Goal: Information Seeking & Learning: Learn about a topic

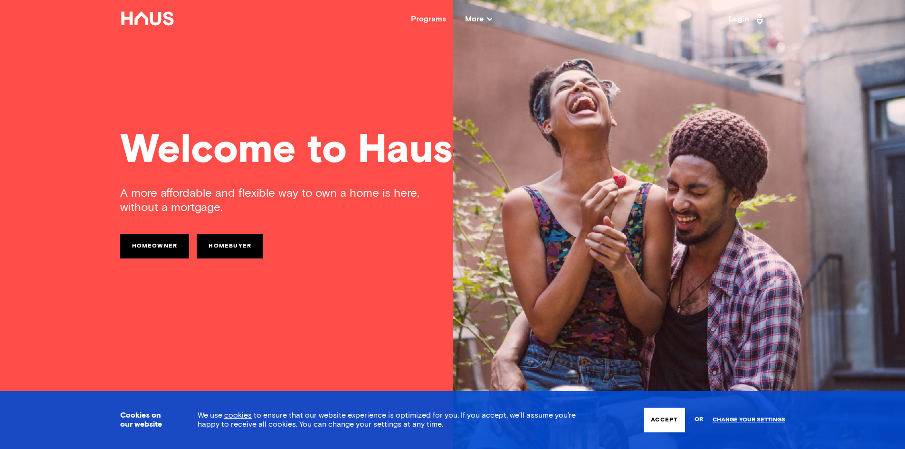
click at [153, 247] on link "Homeowner" at bounding box center [154, 246] width 69 height 25
click at [241, 250] on link "Homebuyer" at bounding box center [230, 246] width 67 height 25
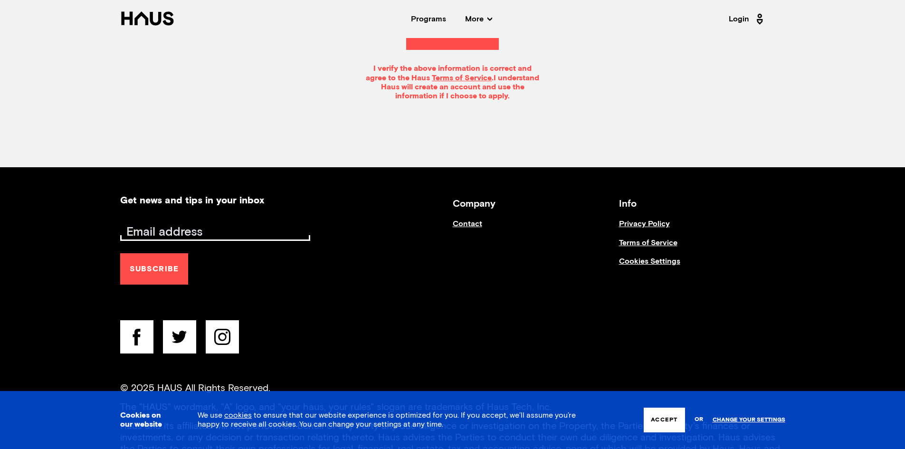
scroll to position [307, 0]
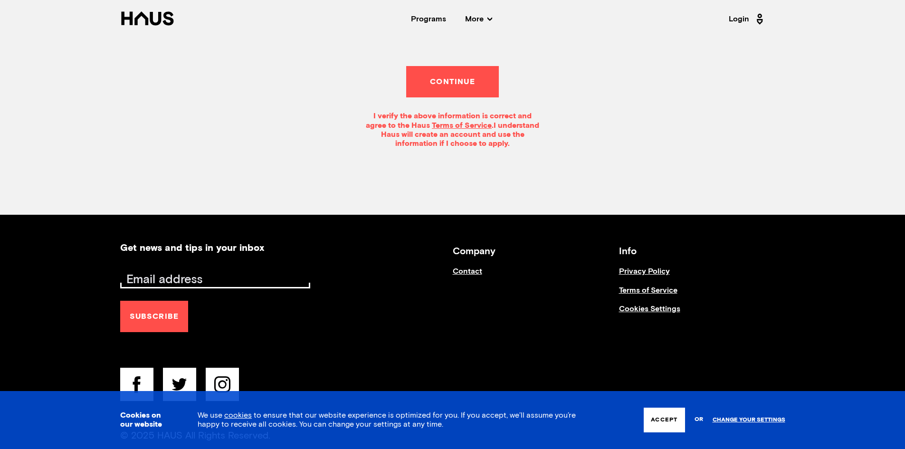
click at [424, 19] on div "Programs" at bounding box center [428, 19] width 35 height 8
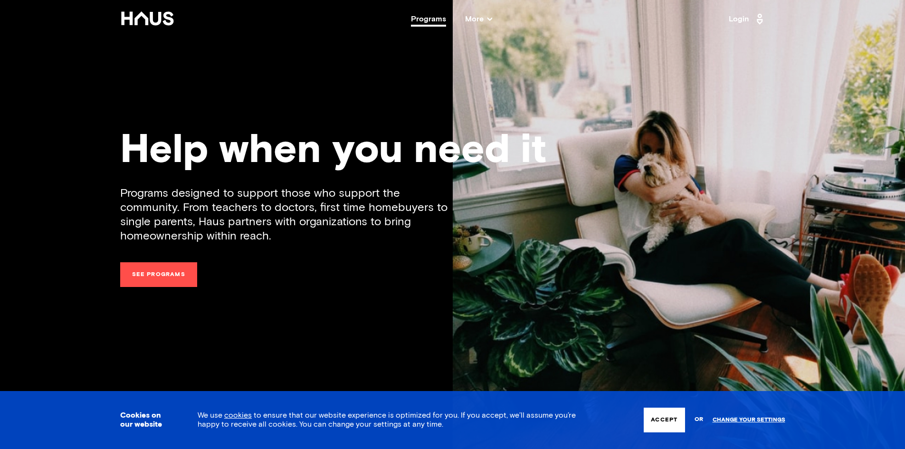
click at [140, 271] on link "See programs" at bounding box center [158, 274] width 77 height 25
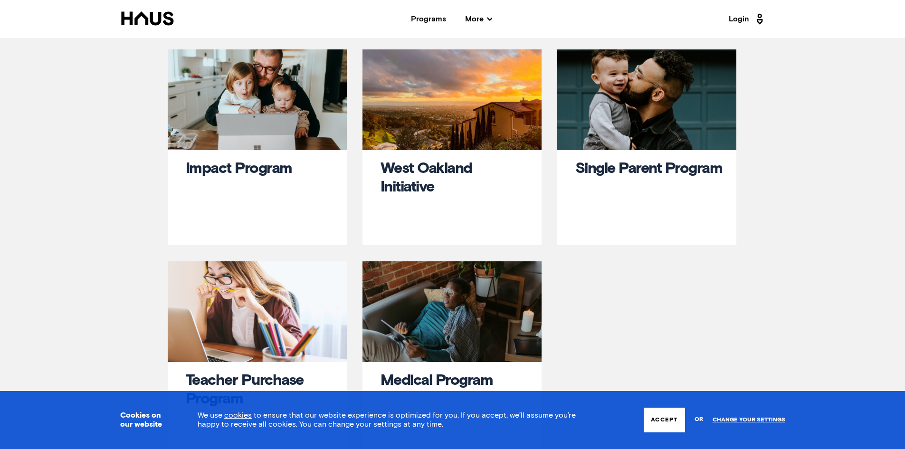
click at [225, 166] on link "Impact Program" at bounding box center [239, 168] width 106 height 15
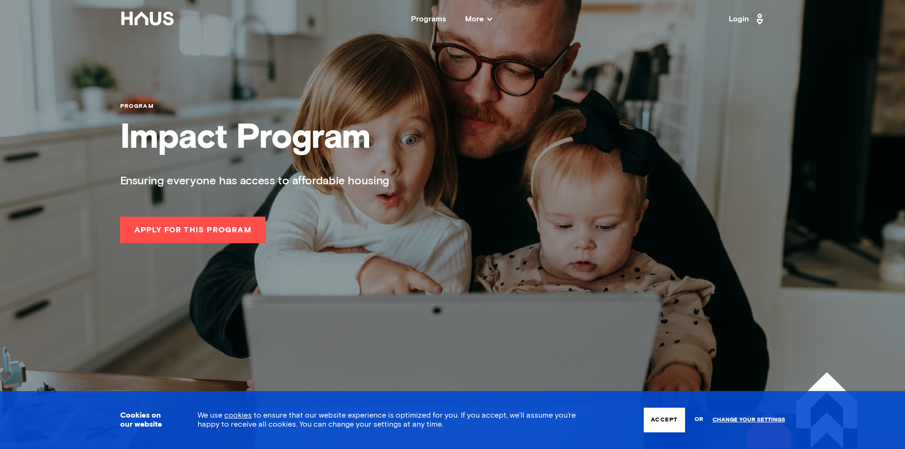
click at [427, 16] on div "Programs" at bounding box center [428, 19] width 35 height 8
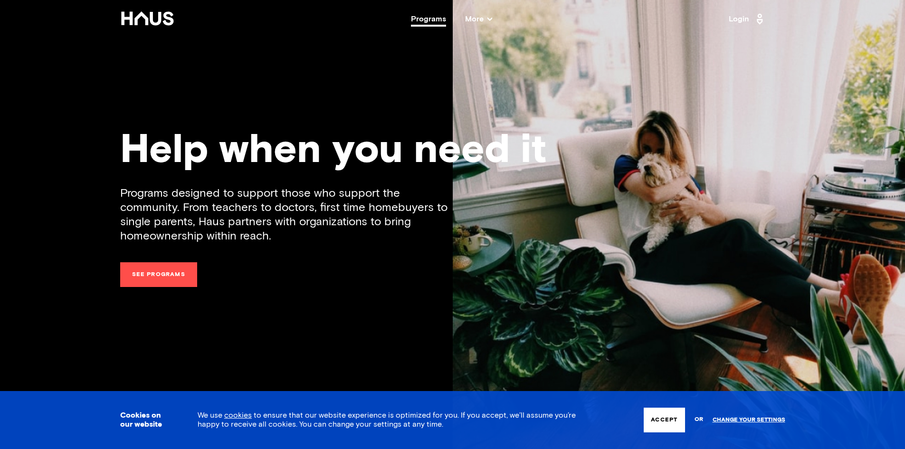
click at [173, 272] on link "See programs" at bounding box center [158, 274] width 77 height 25
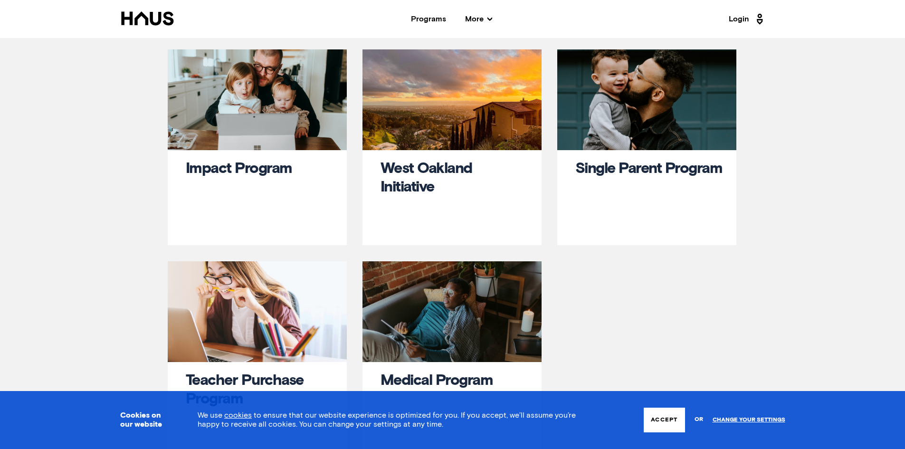
click at [426, 168] on link "West Oakland Initiative" at bounding box center [427, 178] width 92 height 34
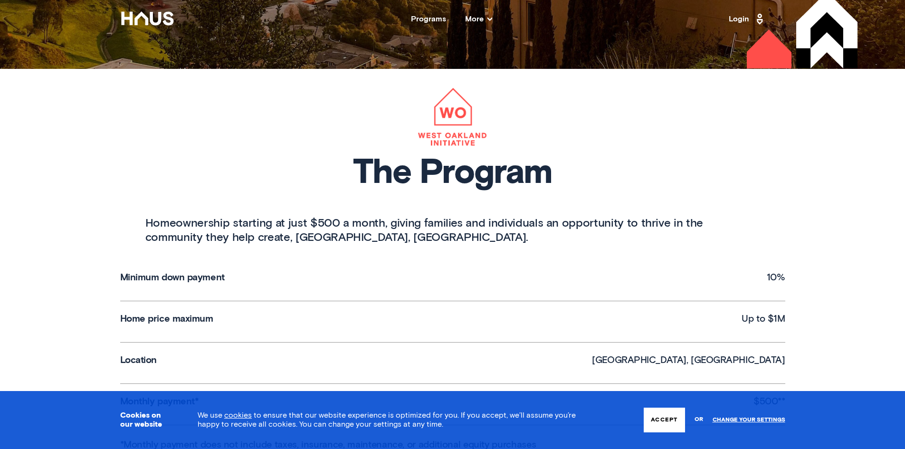
scroll to position [523, 0]
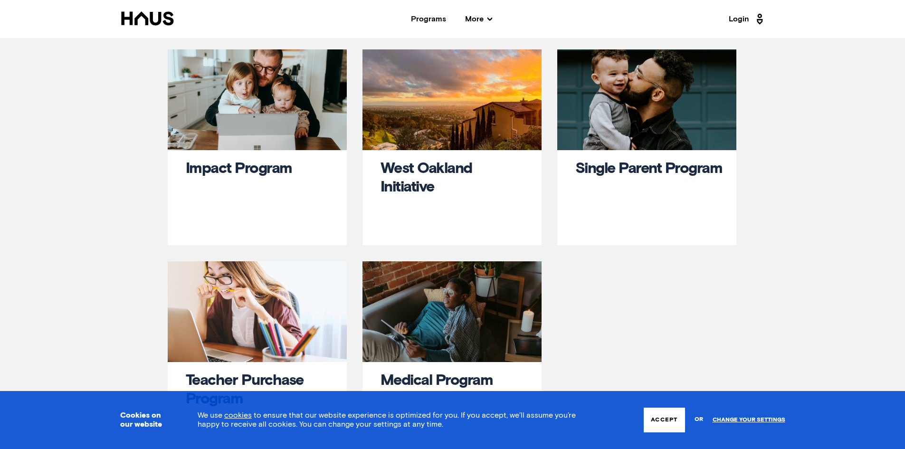
click at [599, 176] on link "Single Parent Program" at bounding box center [648, 168] width 147 height 15
click at [237, 172] on link "Impact Program" at bounding box center [239, 168] width 106 height 15
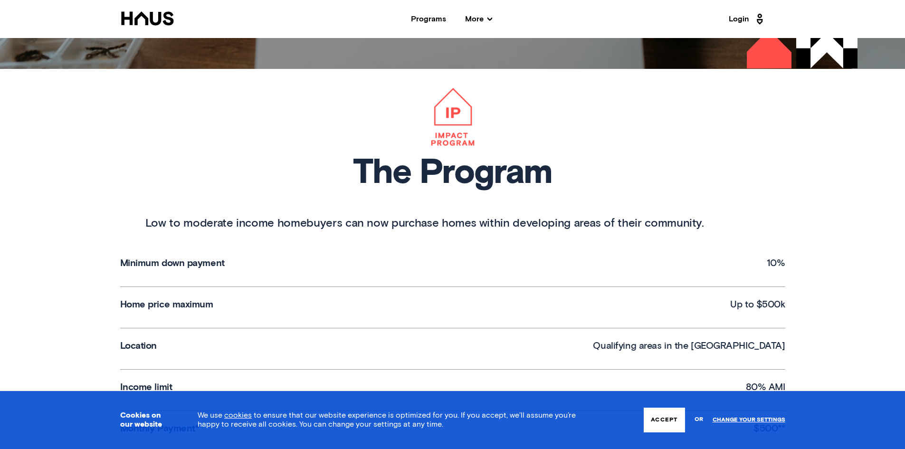
scroll to position [333, 0]
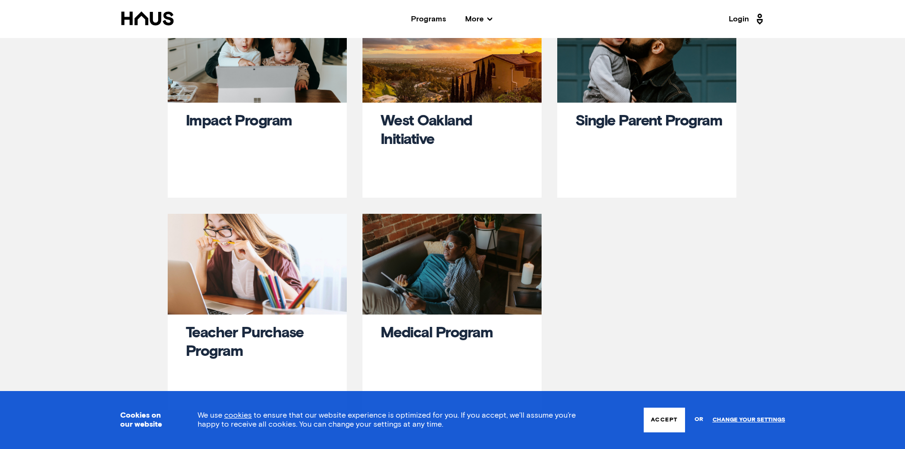
scroll to position [95, 0]
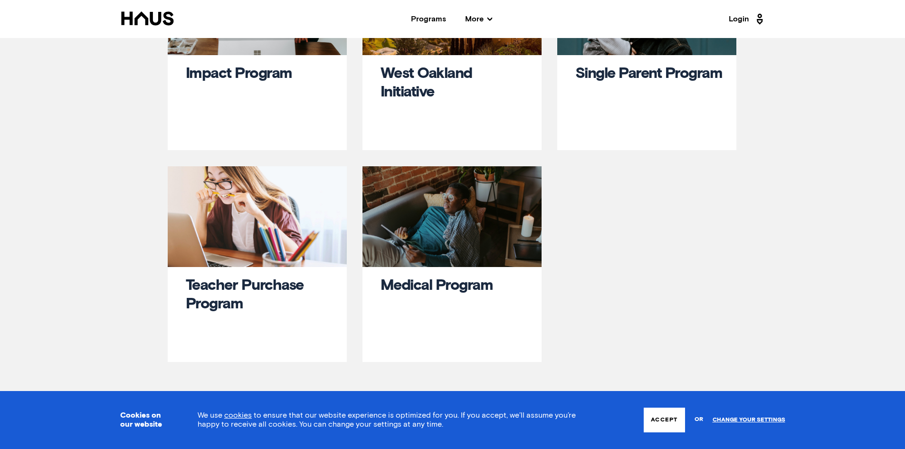
click at [233, 294] on div "Teacher Purchase Program" at bounding box center [259, 314] width 147 height 74
click at [228, 286] on link "Teacher Purchase Program" at bounding box center [245, 295] width 118 height 34
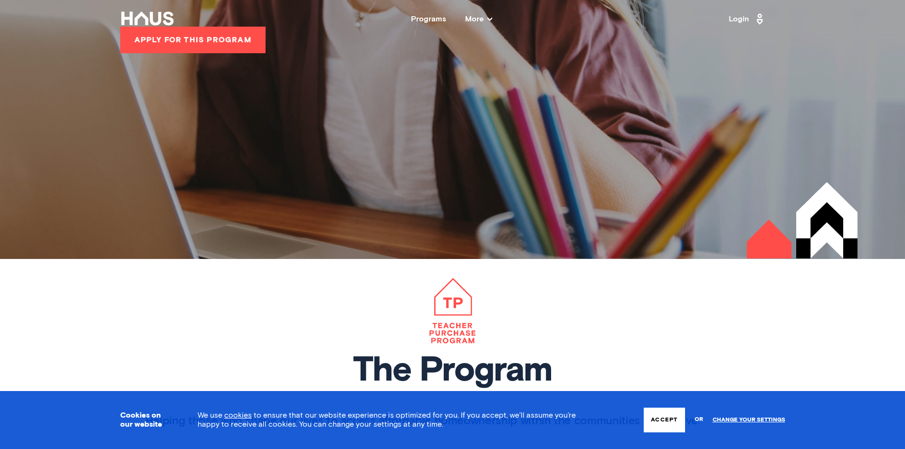
scroll to position [95, 0]
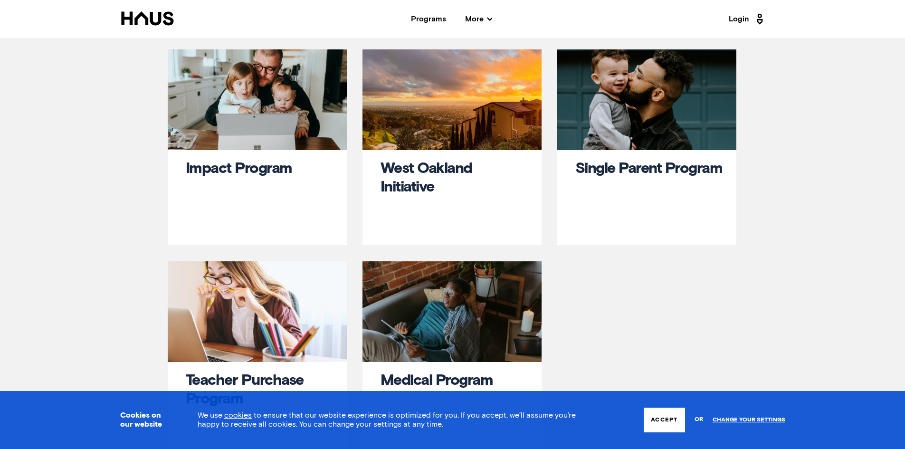
click at [428, 382] on link "Medical Program" at bounding box center [437, 380] width 113 height 15
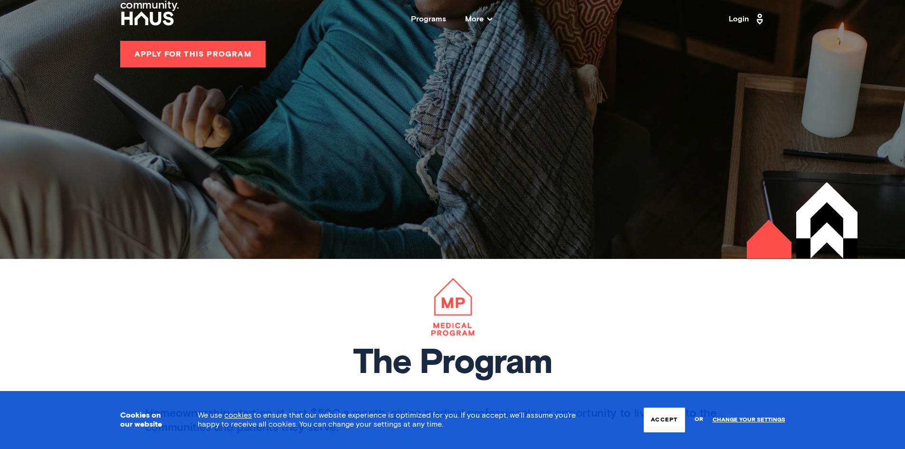
scroll to position [143, 0]
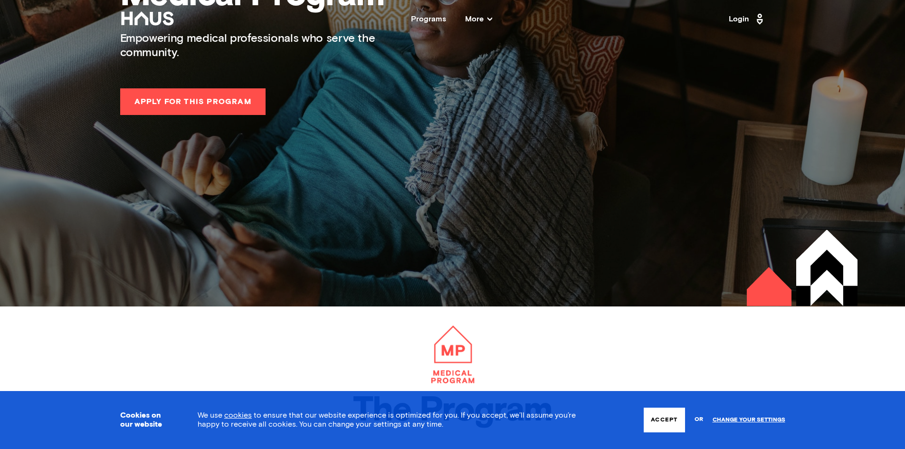
click at [477, 20] on span "More" at bounding box center [478, 19] width 27 height 8
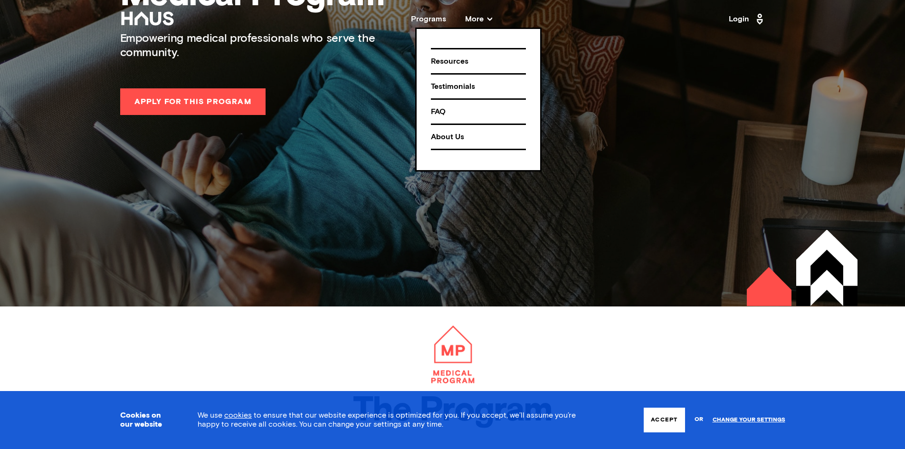
click at [453, 88] on div "Testimonials" at bounding box center [478, 86] width 95 height 17
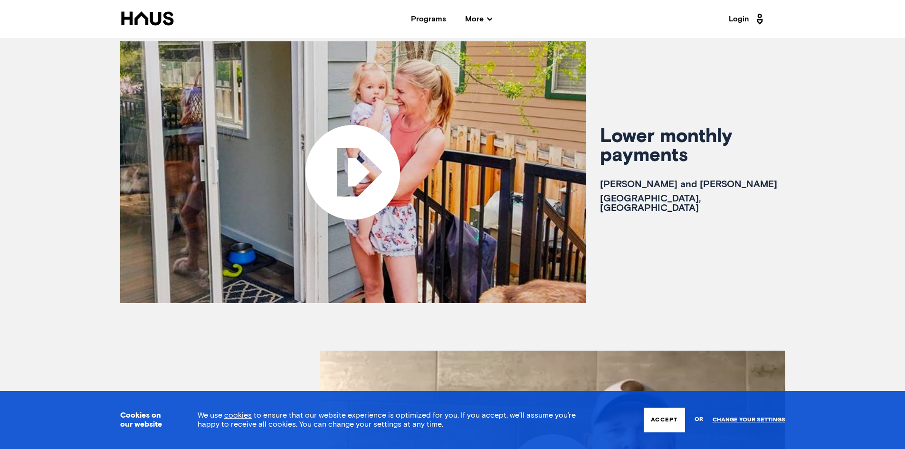
scroll to position [285, 0]
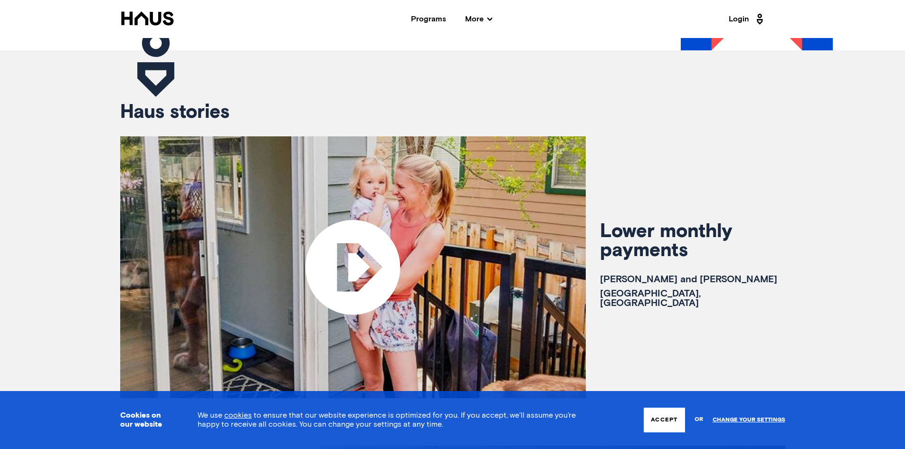
click at [486, 21] on span "More" at bounding box center [478, 19] width 27 height 8
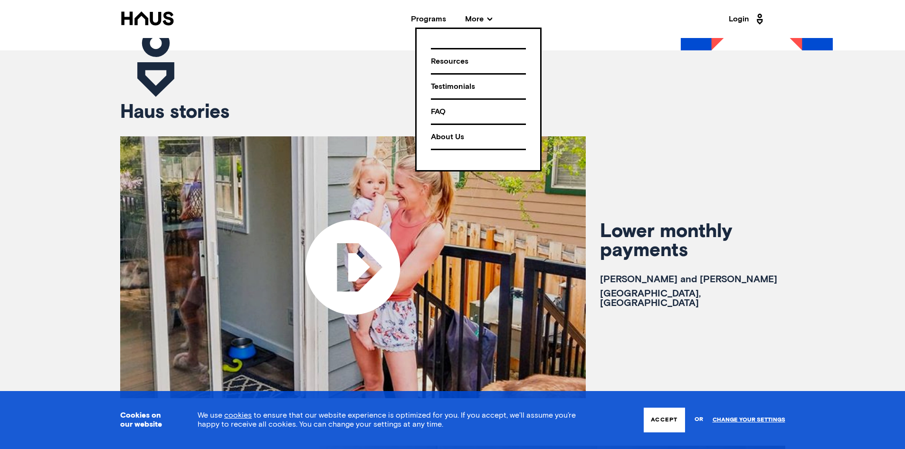
click at [455, 64] on div "Resources" at bounding box center [478, 61] width 95 height 17
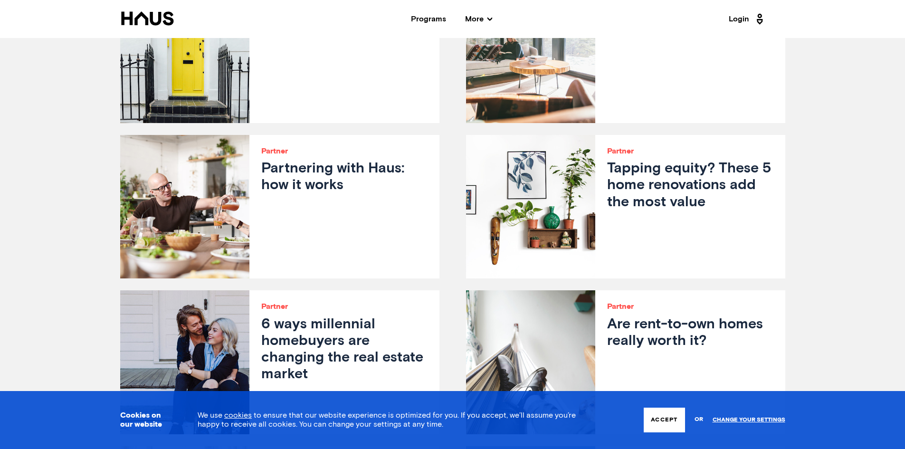
scroll to position [1996, 0]
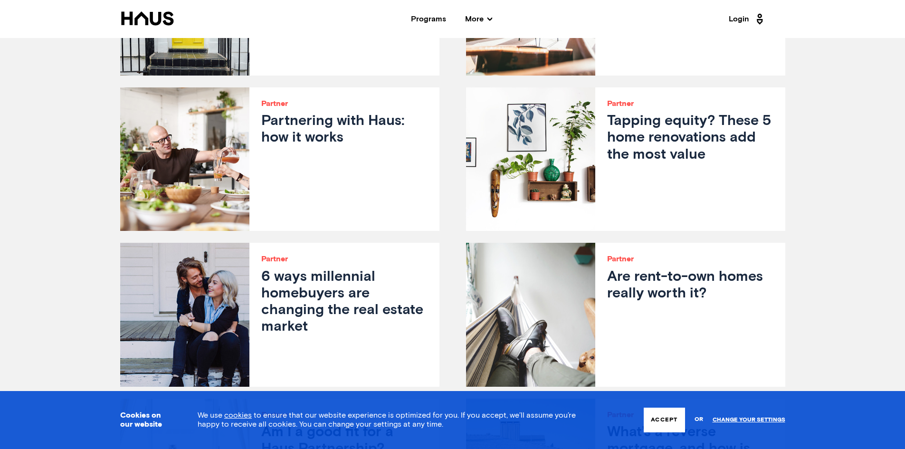
click at [317, 117] on h3 "Partnering with Haus: how it works" at bounding box center [344, 129] width 166 height 33
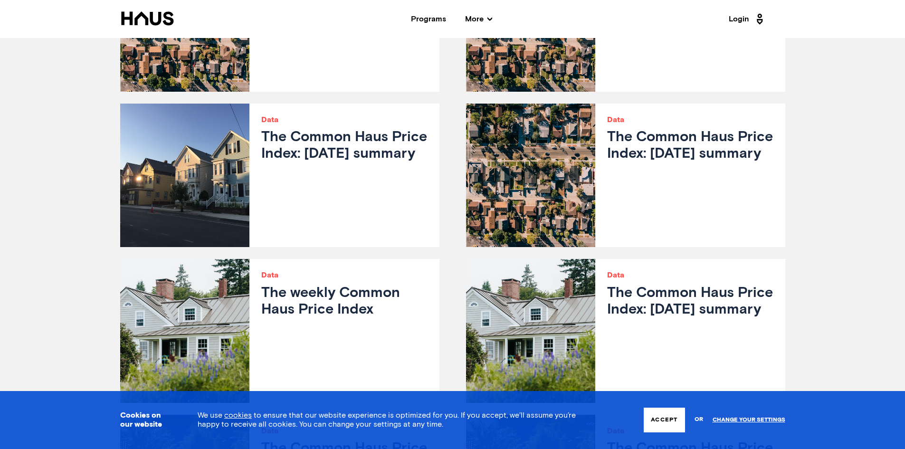
scroll to position [3468, 0]
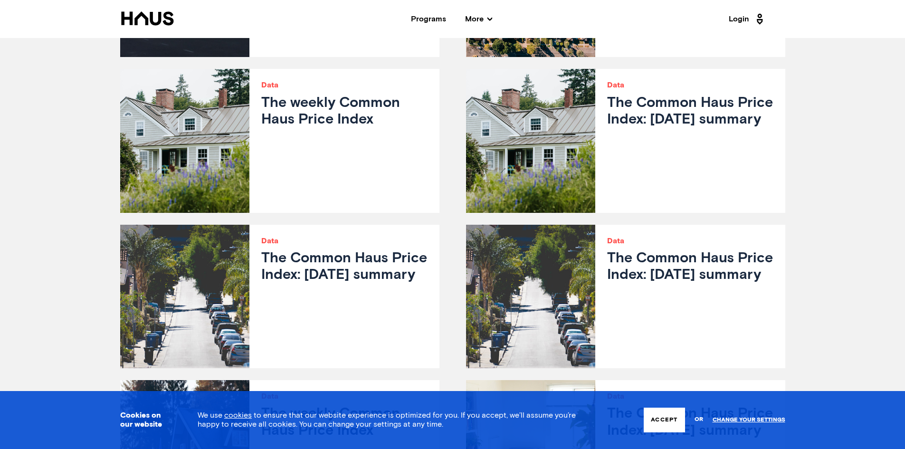
click at [661, 423] on button "Accept" at bounding box center [664, 420] width 41 height 25
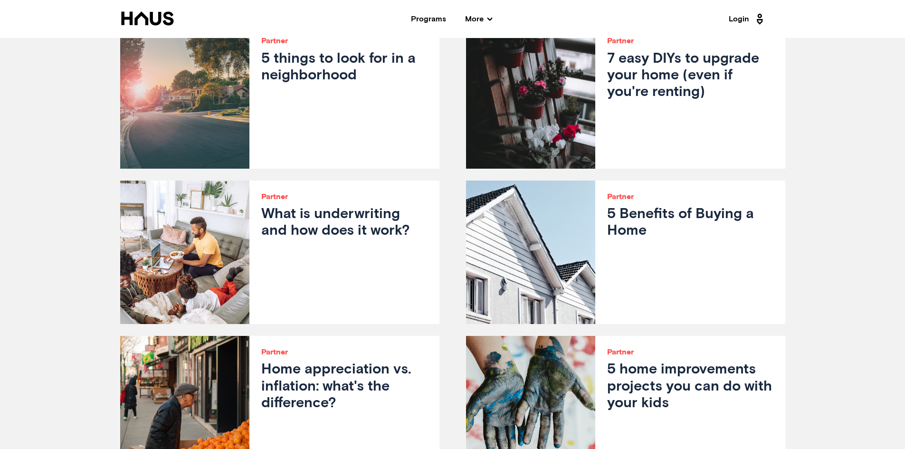
scroll to position [1043, 0]
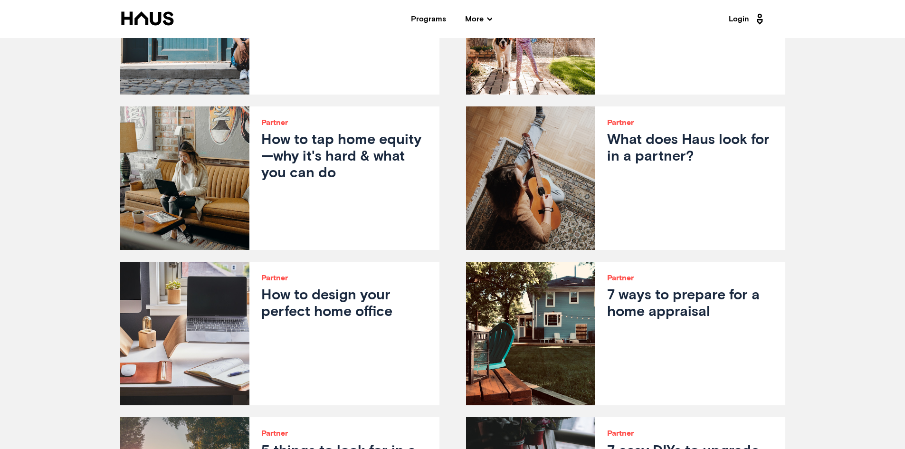
click at [468, 20] on span "More" at bounding box center [478, 19] width 27 height 8
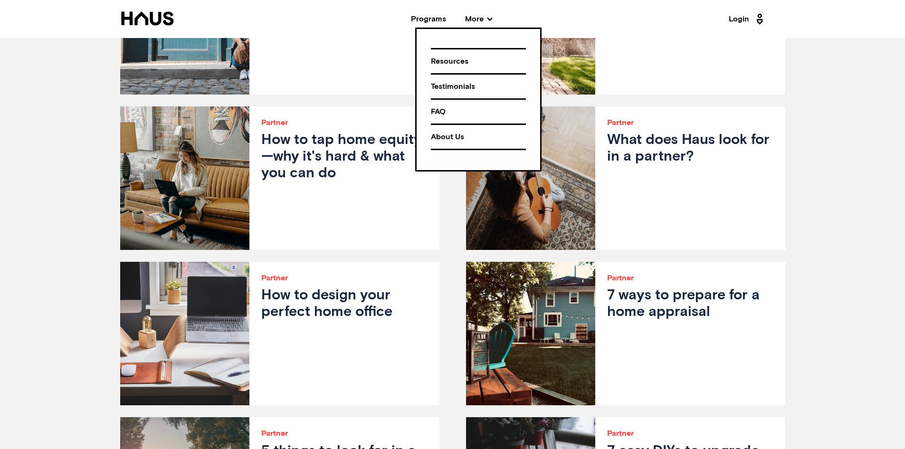
click at [445, 110] on div "FAQ" at bounding box center [478, 112] width 95 height 17
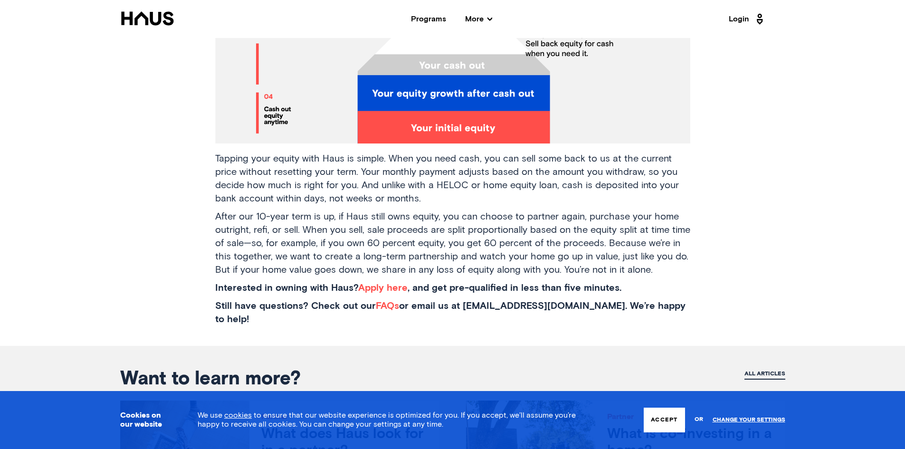
scroll to position [1663, 0]
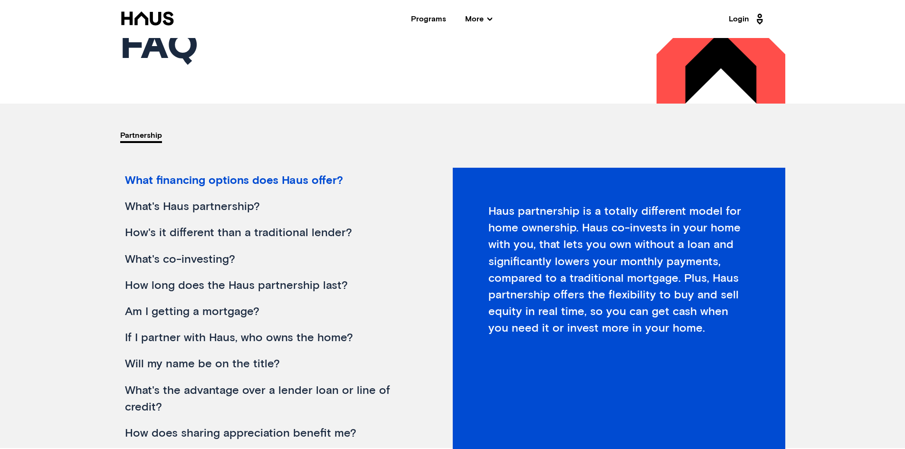
scroll to position [48, 0]
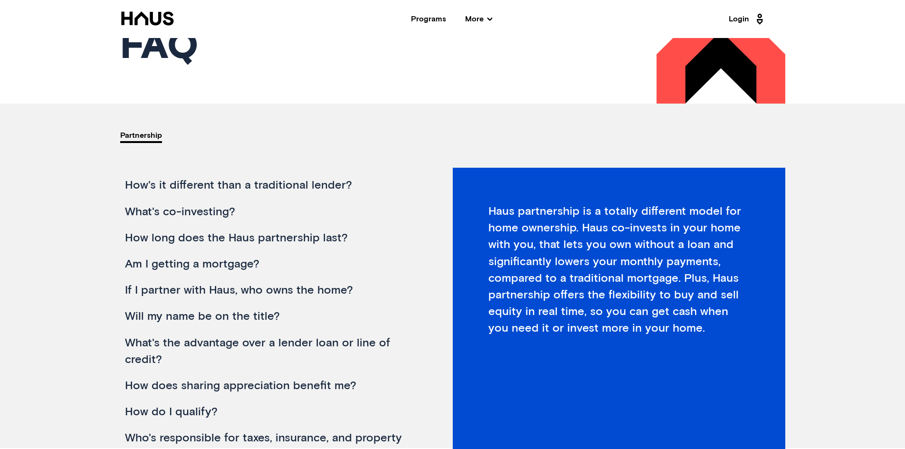
click at [180, 212] on div "What's co-investing?" at bounding box center [269, 212] width 299 height 26
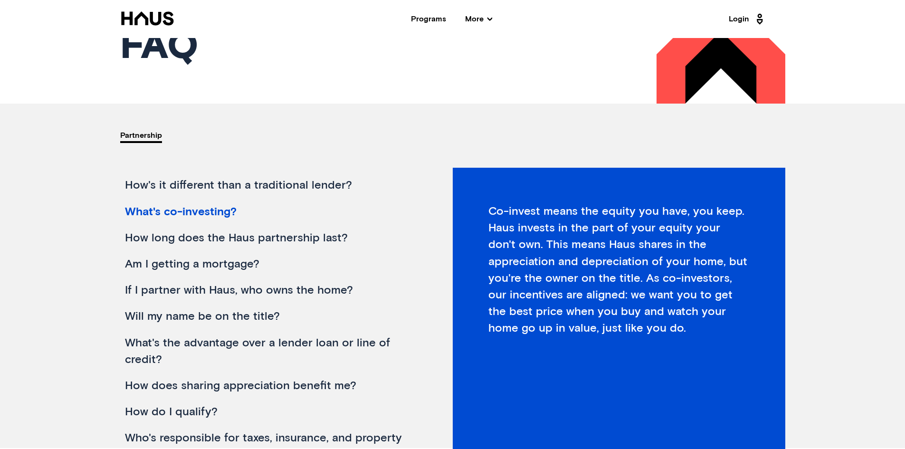
click at [433, 225] on div "What financing options does Haus offer? What's Haus partnership? How's it diffe…" at bounding box center [286, 308] width 333 height 280
click at [307, 236] on div "How long does the Haus partnership last?" at bounding box center [269, 238] width 299 height 26
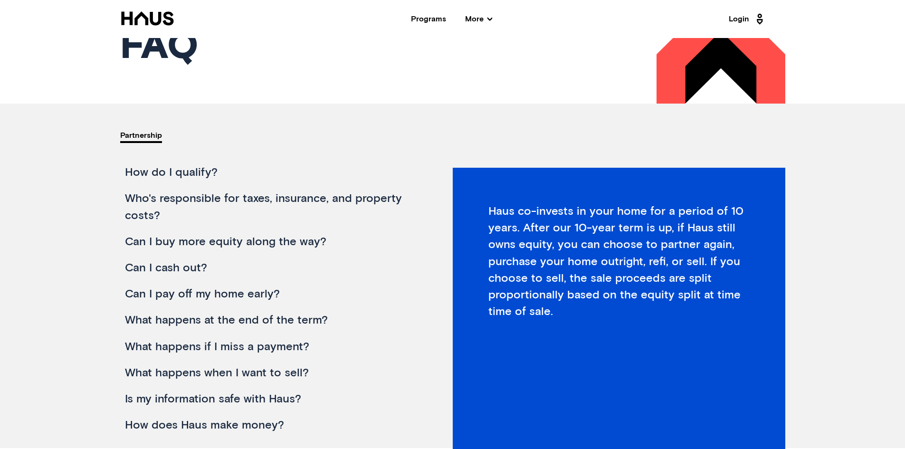
scroll to position [95, 0]
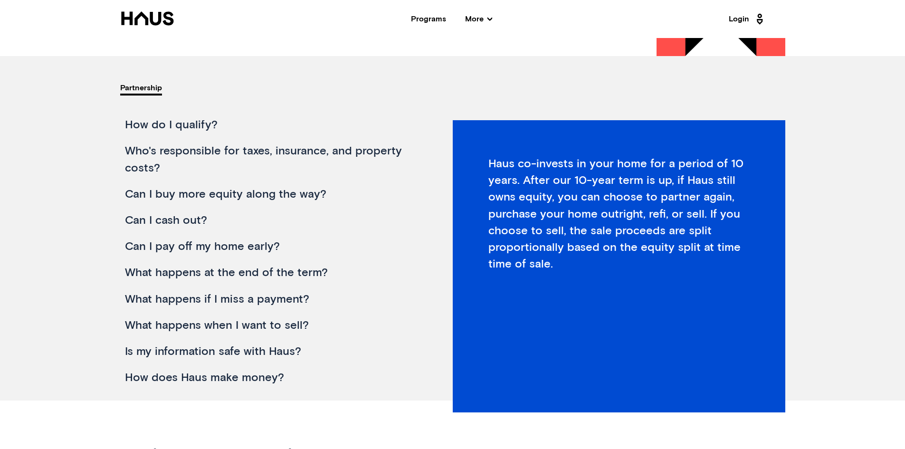
click at [159, 377] on div "How does Haus make money?" at bounding box center [269, 378] width 299 height 26
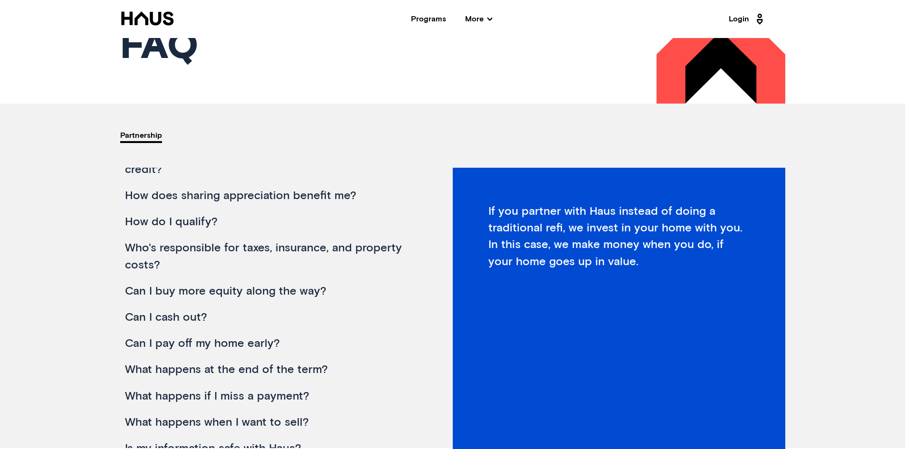
scroll to position [287, 0]
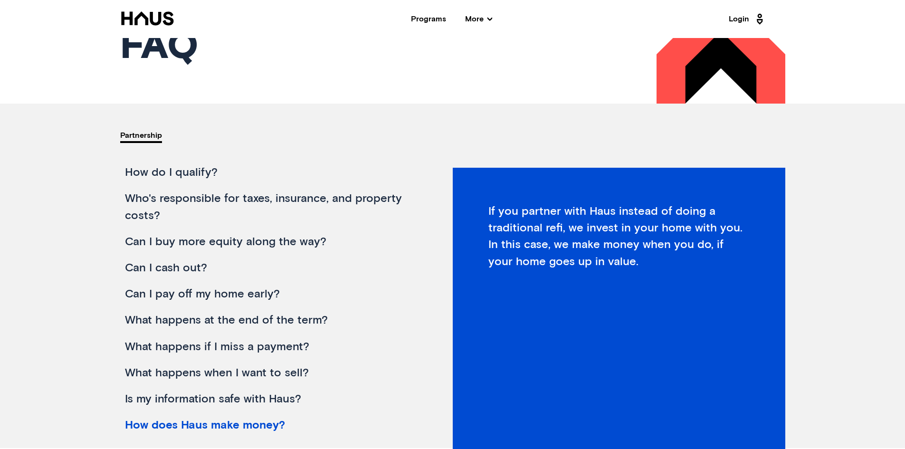
click at [178, 348] on div "What happens if I miss a payment?" at bounding box center [269, 347] width 299 height 26
